Goal: Task Accomplishment & Management: Use online tool/utility

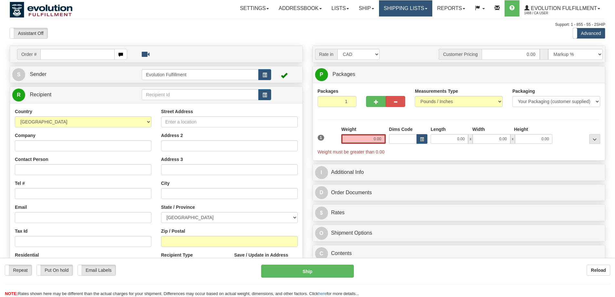
click at [399, 7] on link "Shipping lists" at bounding box center [405, 8] width 53 height 16
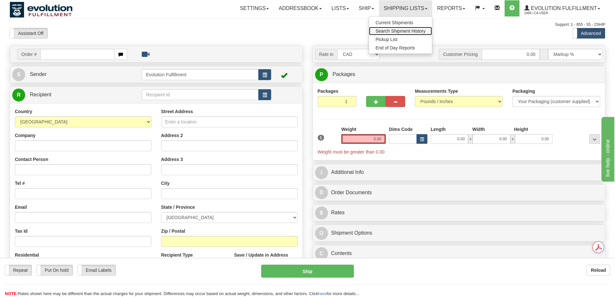
click at [393, 32] on span "Search Shipment History" at bounding box center [400, 30] width 50 height 5
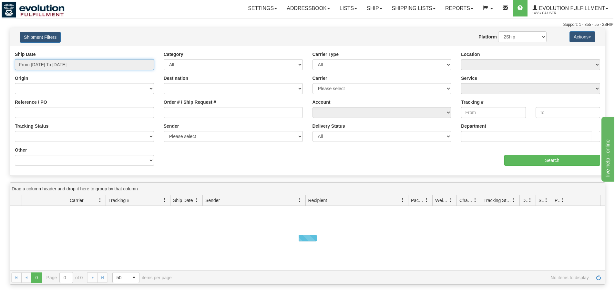
type input "[DATE]"
click at [57, 66] on input "From 08/26/2025 To 08/27/2025" at bounding box center [84, 64] width 139 height 11
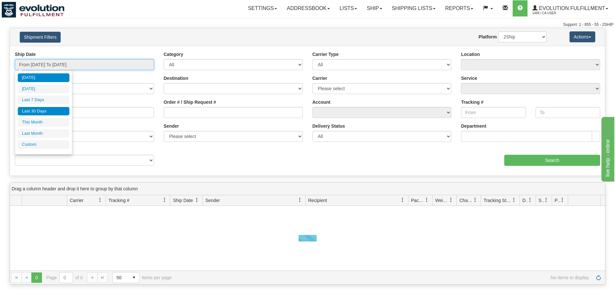
type input "08/26/2025"
type input "08/21/2025"
type input "[DATE]"
type input "08/01/2025"
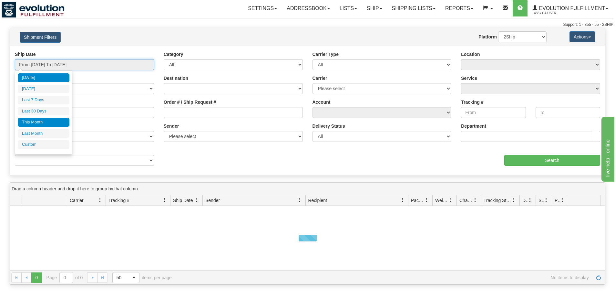
type input "08/31/2025"
type input "[DATE]"
type input "07/01/2025"
type input "07/31/2025"
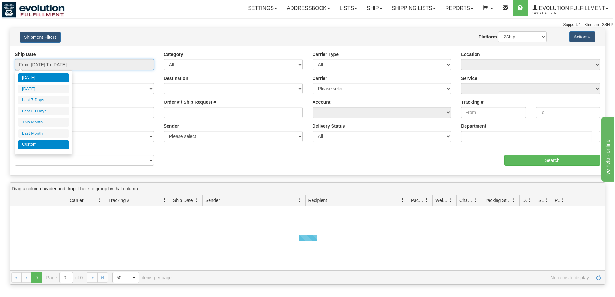
type input "[DATE]"
click at [53, 146] on li "Custom" at bounding box center [44, 144] width 52 height 9
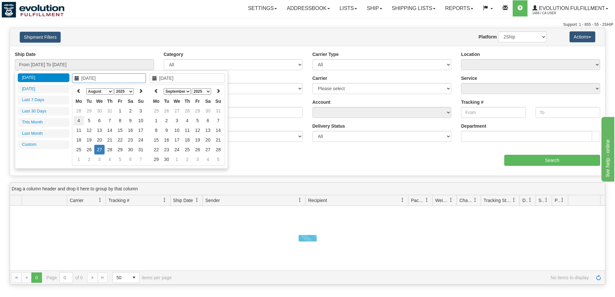
type input "07/01/2025"
type input "07/31/2025"
type input "[DATE]"
type input "08/08/2025"
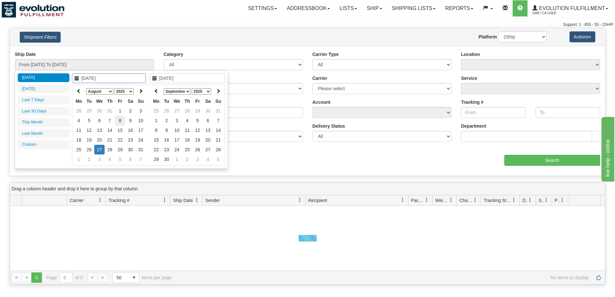
click at [121, 120] on td "8" at bounding box center [120, 121] width 10 height 10
type input "08/08/2025"
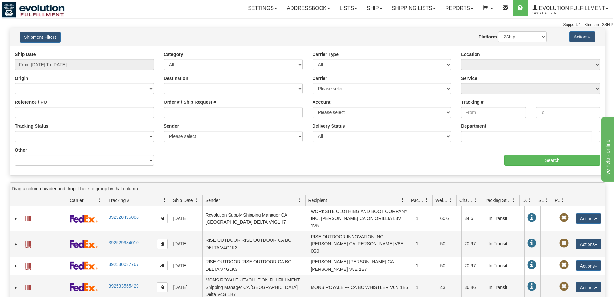
type input "From 08/08/2025 To 08/08/2025"
drag, startPoint x: 112, startPoint y: 160, endPoint x: 112, endPoint y: 155, distance: 4.8
click at [112, 160] on select "Billing Account # Billing Type BOL # (LTL) Commodity Or Documents Consolidation…" at bounding box center [84, 160] width 139 height 11
select select "Recipient_Company"
click at [15, 155] on select "Billing Account # Billing Type BOL # (LTL) Commodity Or Documents Consolidation…" at bounding box center [84, 160] width 139 height 11
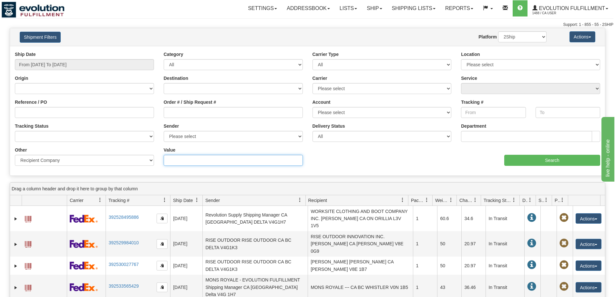
click at [198, 159] on input "Value" at bounding box center [233, 160] width 139 height 11
type input "la muse"
click at [551, 162] on input "Search" at bounding box center [552, 160] width 96 height 11
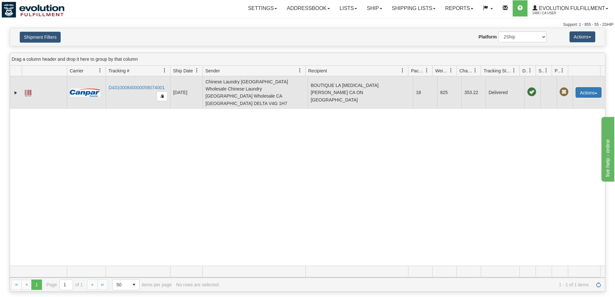
click at [583, 88] on button "Actions" at bounding box center [588, 92] width 26 height 10
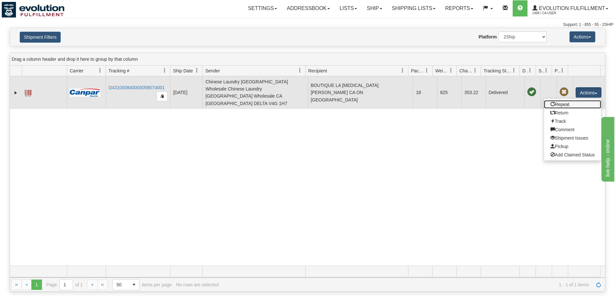
click at [566, 101] on link "Repeat" at bounding box center [572, 104] width 57 height 8
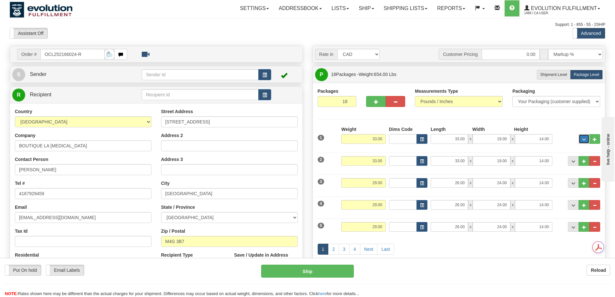
click at [586, 140] on button "..." at bounding box center [583, 139] width 11 height 10
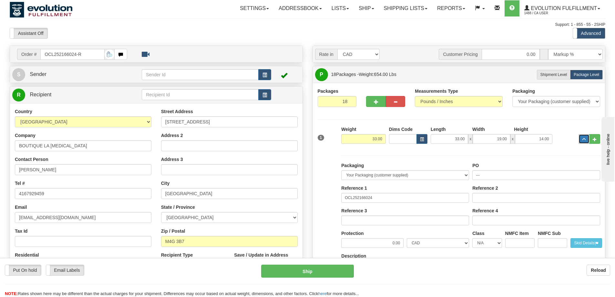
scroll to position [54, 0]
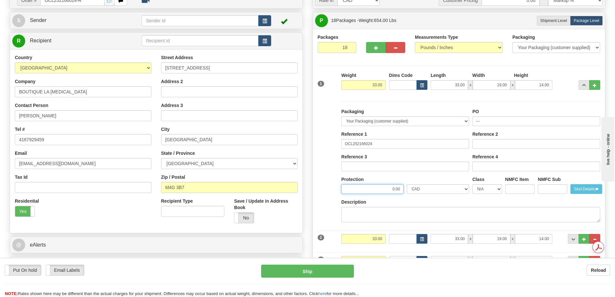
drag, startPoint x: 373, startPoint y: 190, endPoint x: 397, endPoint y: 189, distance: 23.9
click at [397, 189] on input "0.00" at bounding box center [372, 189] width 62 height 10
click at [391, 189] on input "0.00" at bounding box center [372, 189] width 62 height 10
click at [386, 189] on input "0.00" at bounding box center [372, 189] width 62 height 10
drag, startPoint x: 390, startPoint y: 190, endPoint x: 407, endPoint y: 189, distance: 16.8
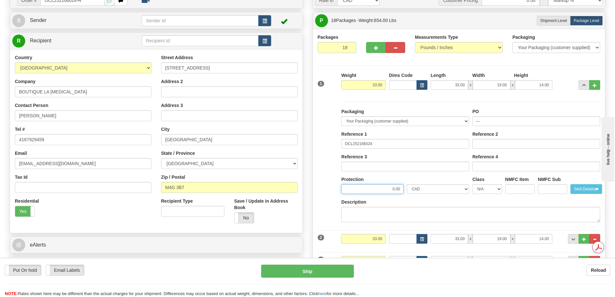
click at [407, 189] on div "Protection 0.00 CAD USD EUR ZAR RON ANG ARN AUD AUS AWG BBD BFR BGN BHD BMD BND…" at bounding box center [404, 187] width 131 height 23
type input "15"
click at [582, 83] on button "..." at bounding box center [583, 85] width 11 height 10
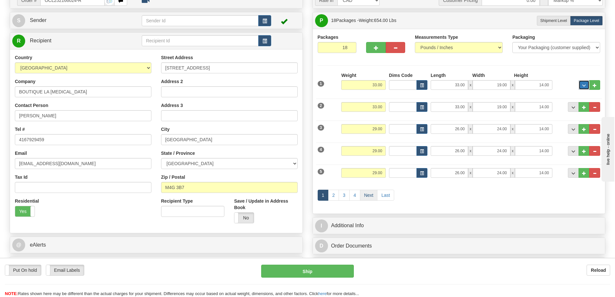
scroll to position [0, 0]
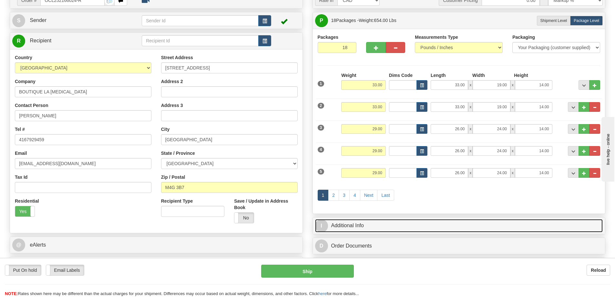
click at [361, 223] on link "I Additional Info" at bounding box center [459, 225] width 288 height 13
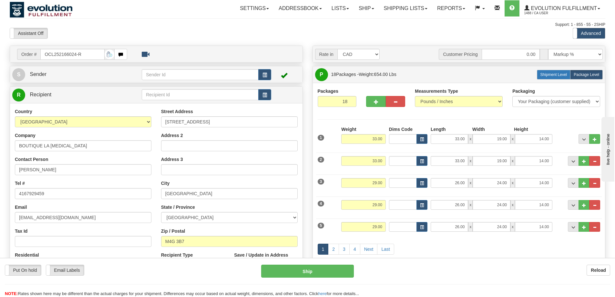
click at [561, 76] on span "Shipment Level" at bounding box center [553, 74] width 27 height 5
radio input "true"
click at [553, 75] on span "Shipment Level" at bounding box center [553, 74] width 27 height 5
radio input "true"
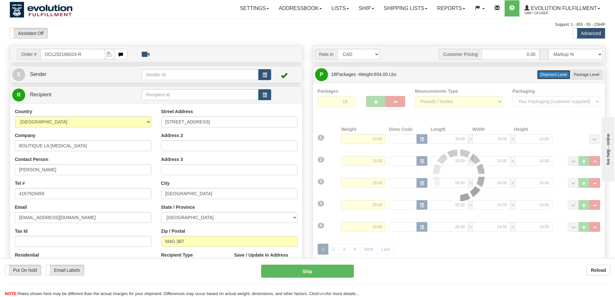
type input "1"
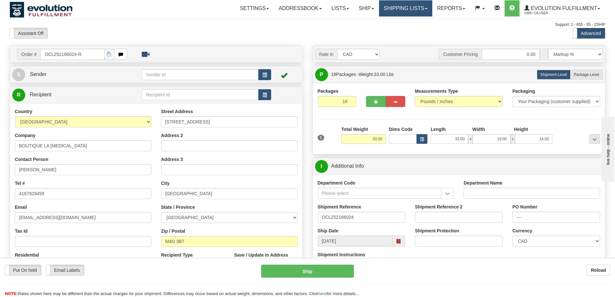
click at [405, 14] on link "Shipping lists" at bounding box center [405, 8] width 53 height 16
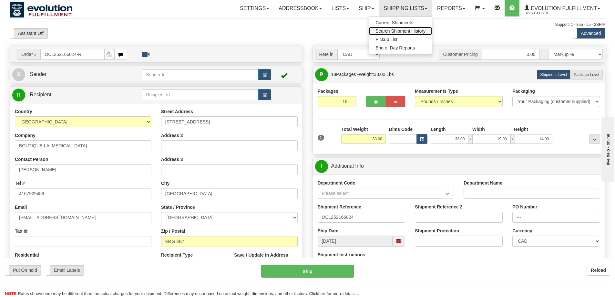
click at [396, 32] on span "Search Shipment History" at bounding box center [400, 30] width 50 height 5
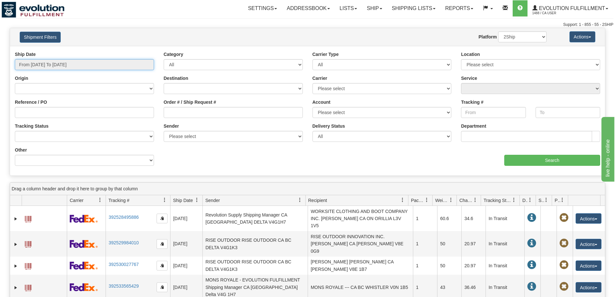
click at [79, 66] on input "From 08/26/2025 To 08/27/2025" at bounding box center [84, 64] width 139 height 11
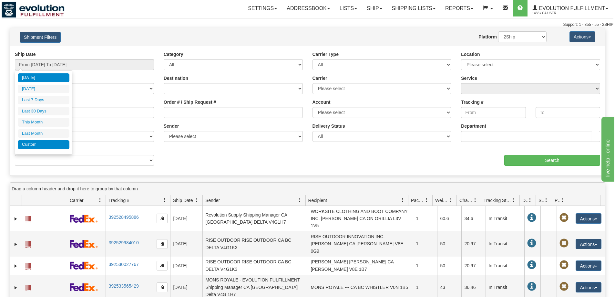
click at [50, 142] on li "Custom" at bounding box center [44, 144] width 52 height 9
type input "07/01/2025"
type input "07/31/2025"
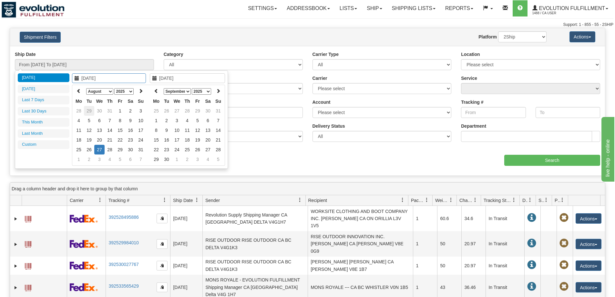
type input "[DATE]"
type input "08/08/2025"
click at [121, 121] on td "8" at bounding box center [120, 121] width 10 height 10
type input "08/08/2025"
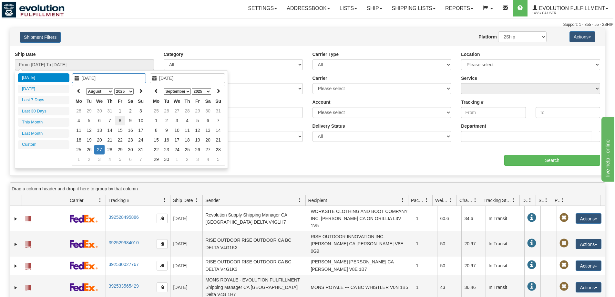
type input "From 08/08/2025 To 08/08/2025"
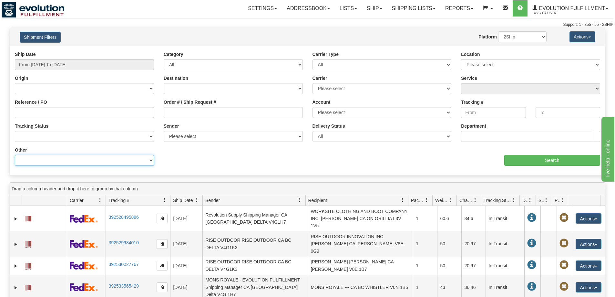
click at [122, 158] on select "Billing Account # Billing Type BOL # (LTL) Commodity Or Documents Consolidation…" at bounding box center [84, 160] width 139 height 11
select select "Recipient_Company"
click at [15, 155] on select "Billing Account # Billing Type BOL # (LTL) Commodity Or Documents Consolidation…" at bounding box center [84, 160] width 139 height 11
click at [175, 164] on input "Value" at bounding box center [233, 160] width 139 height 11
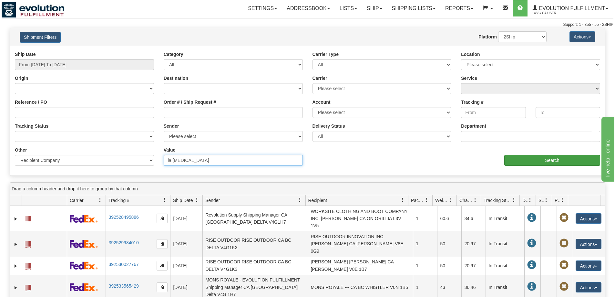
type input "la muse"
click at [531, 164] on input "Search" at bounding box center [552, 160] width 96 height 11
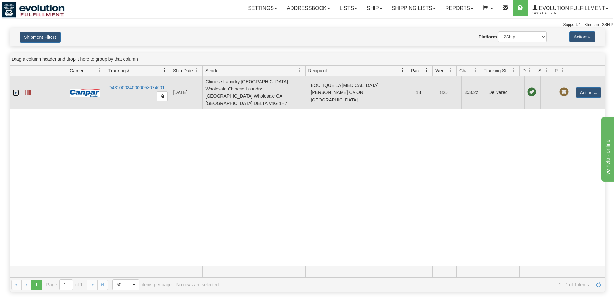
click at [14, 89] on link "Expand" at bounding box center [16, 92] width 6 height 6
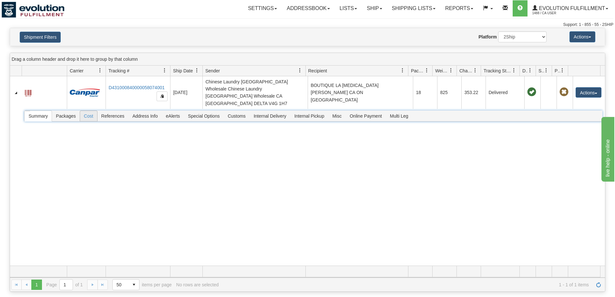
drag, startPoint x: 93, startPoint y: 111, endPoint x: 107, endPoint y: 53, distance: 59.8
click at [93, 111] on span "Cost" at bounding box center [88, 116] width 17 height 10
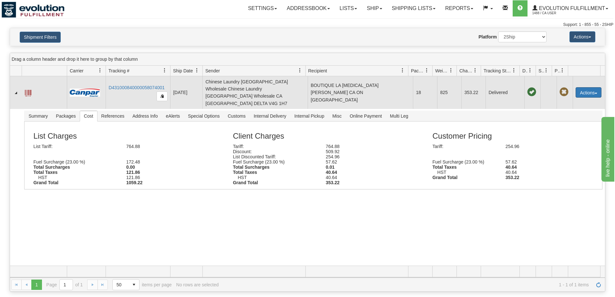
click at [588, 91] on button "Actions" at bounding box center [588, 92] width 26 height 10
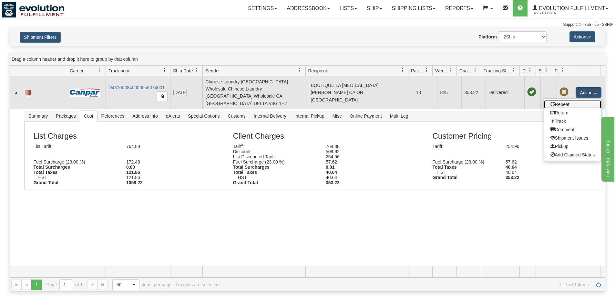
click at [557, 100] on link "Repeat" at bounding box center [572, 104] width 57 height 8
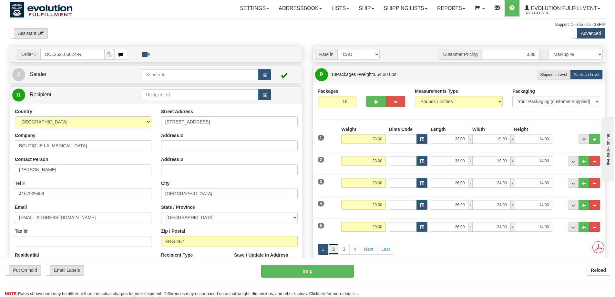
click at [335, 248] on link "2" at bounding box center [333, 248] width 11 height 11
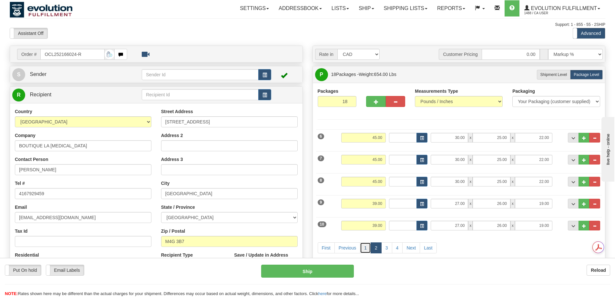
click at [368, 248] on link "1" at bounding box center [365, 247] width 11 height 11
